Goal: Check status

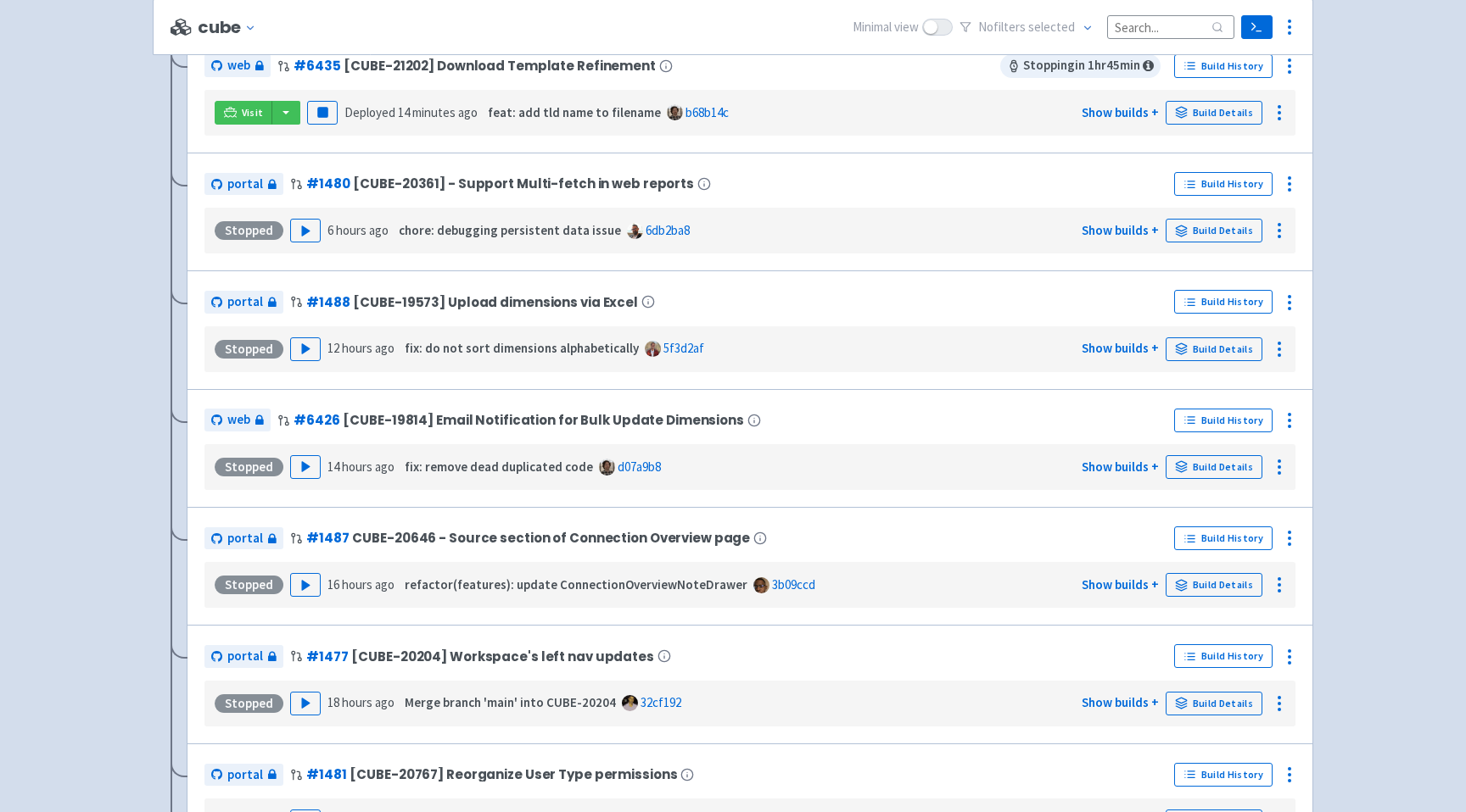
scroll to position [682, 0]
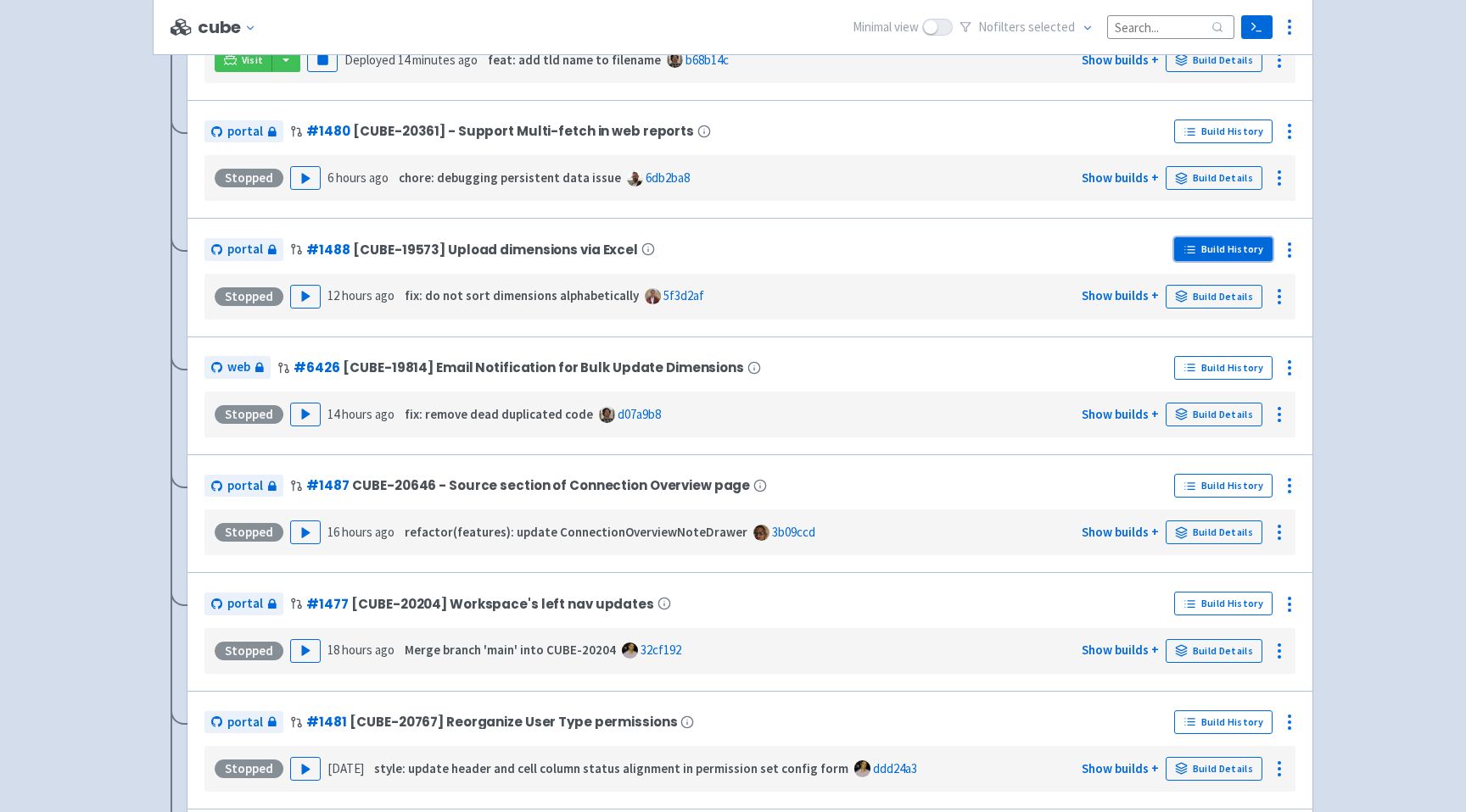
click at [1245, 257] on link "Build History" at bounding box center [1223, 249] width 98 height 24
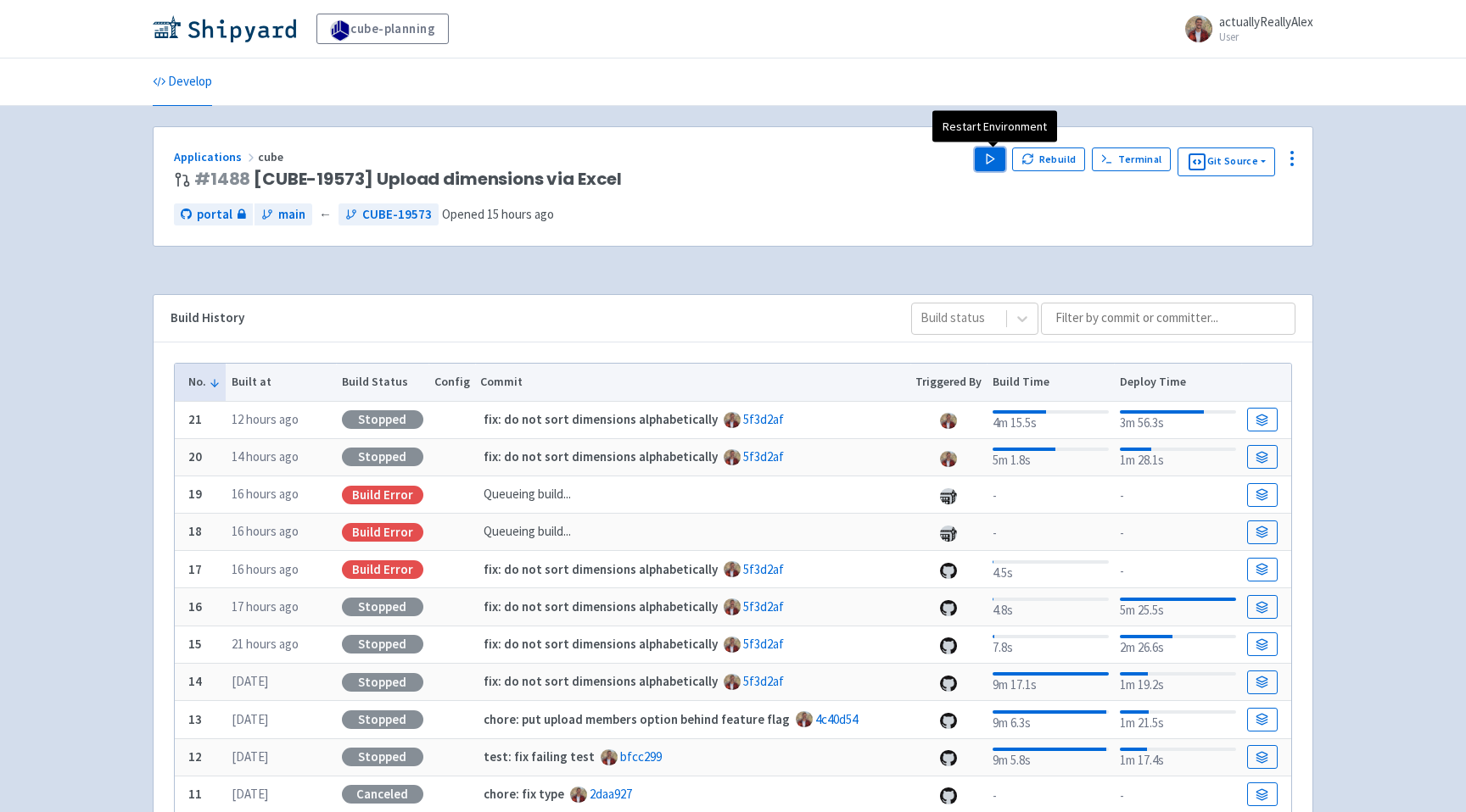
click at [990, 158] on polygon "button" at bounding box center [990, 159] width 7 height 9
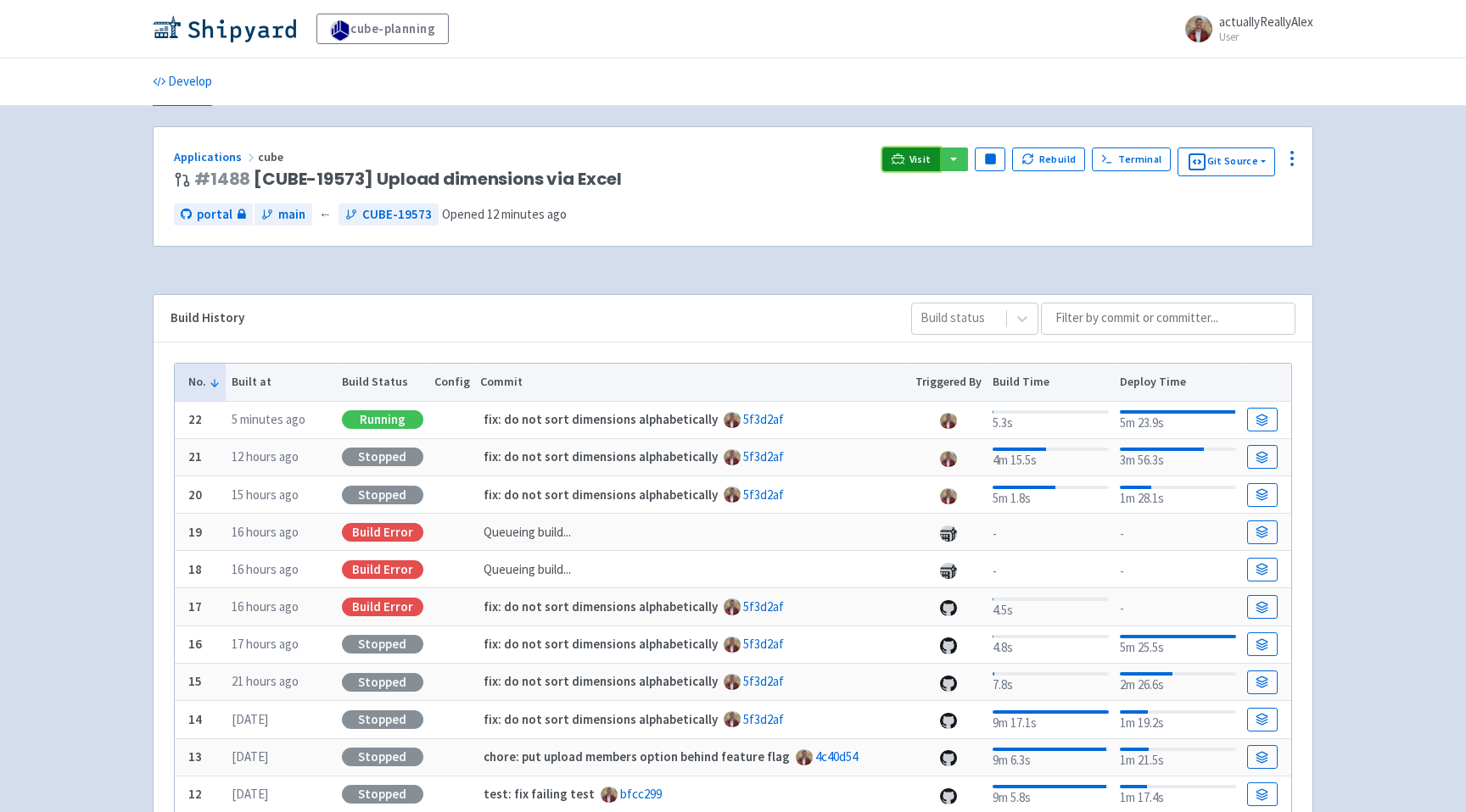
click at [916, 156] on span "Visit" at bounding box center [921, 159] width 22 height 14
click at [914, 160] on span "Visit" at bounding box center [921, 159] width 22 height 14
click at [1403, 84] on div "Develop" at bounding box center [733, 81] width 1466 height 47
